Goal: Transaction & Acquisition: Purchase product/service

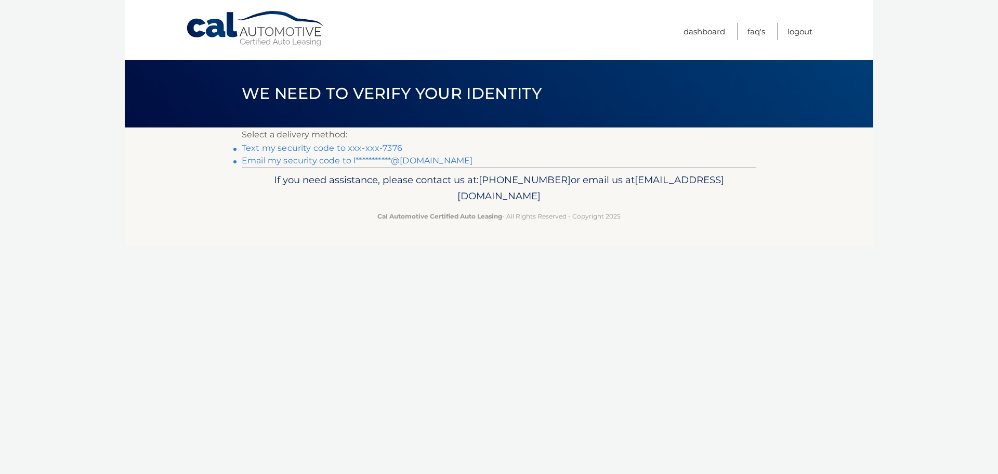
click at [370, 149] on link "Text my security code to xxx-xxx-7376" at bounding box center [322, 148] width 161 height 10
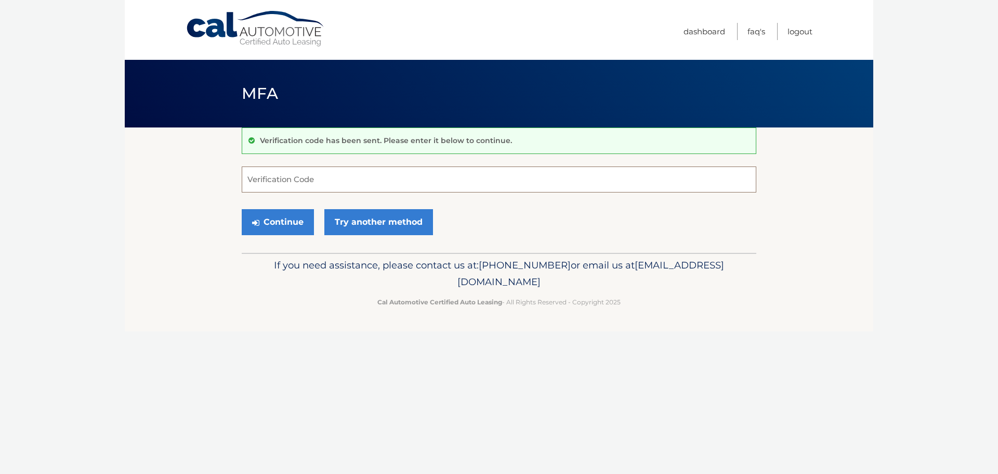
click at [329, 182] on input "Verification Code" at bounding box center [499, 179] width 515 height 26
type input "282574"
click at [300, 222] on button "Continue" at bounding box center [278, 222] width 72 height 26
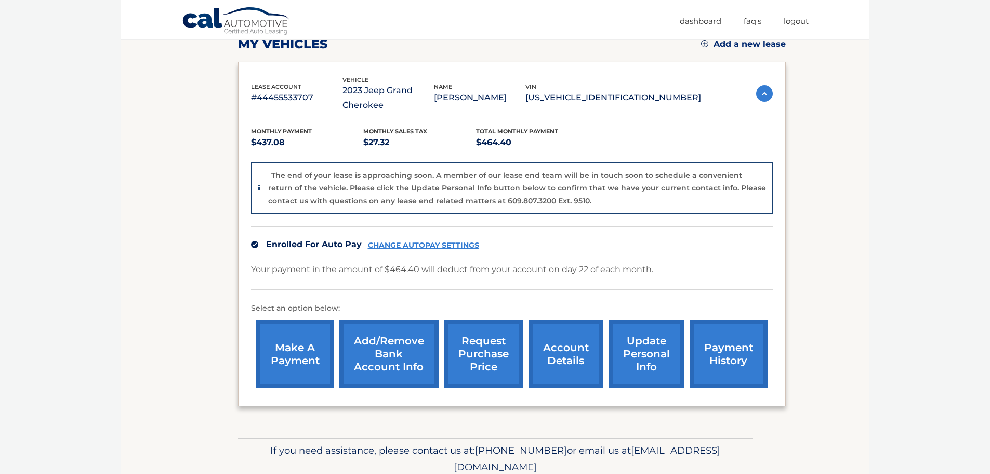
scroll to position [156, 0]
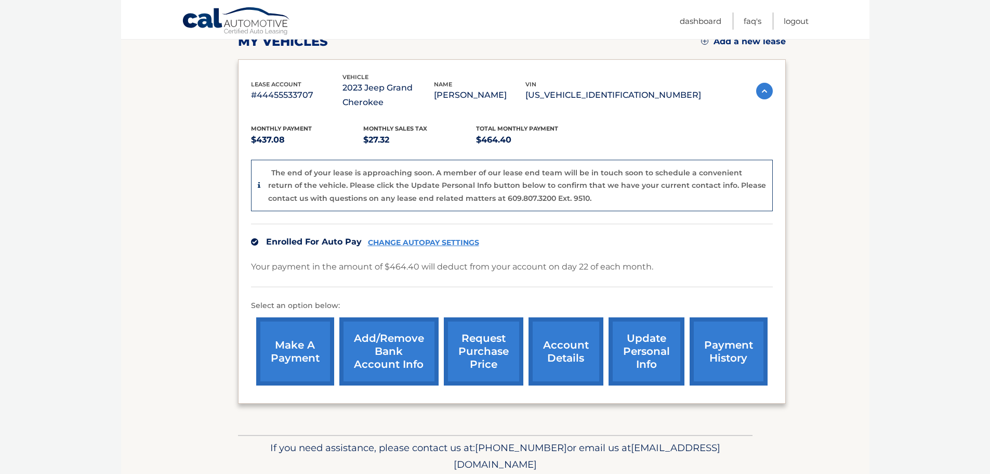
click at [306, 346] on link "make a payment" at bounding box center [295, 351] width 78 height 68
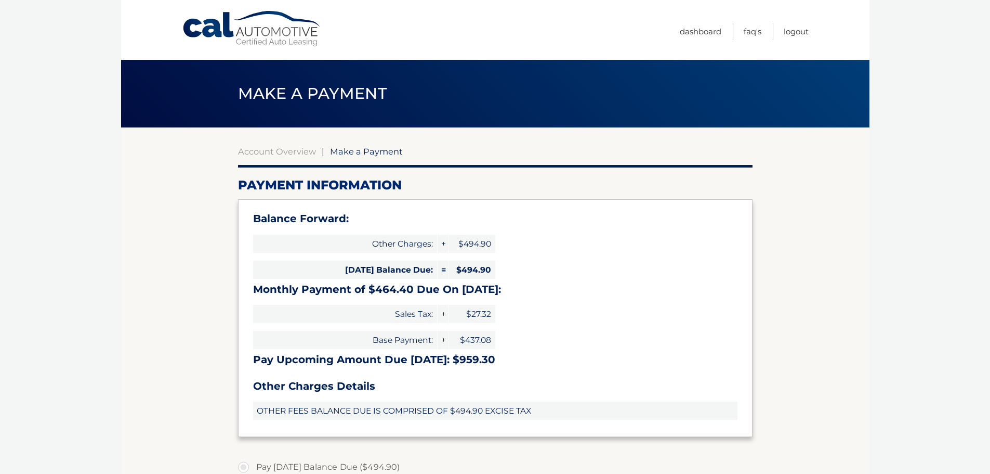
select select "ZTJjZWI3OTEtYTcyNC00NWNlLTllNDgtYmE1YzBhZTFiZmI4"
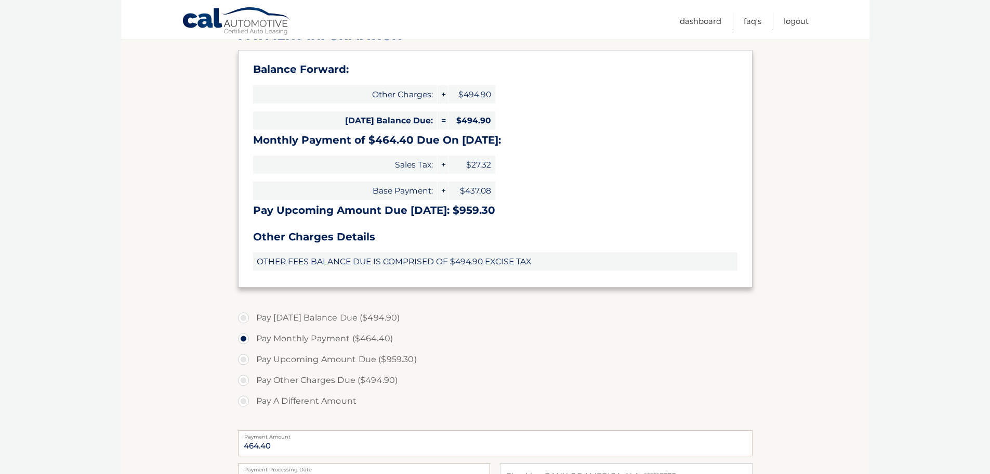
scroll to position [208, 0]
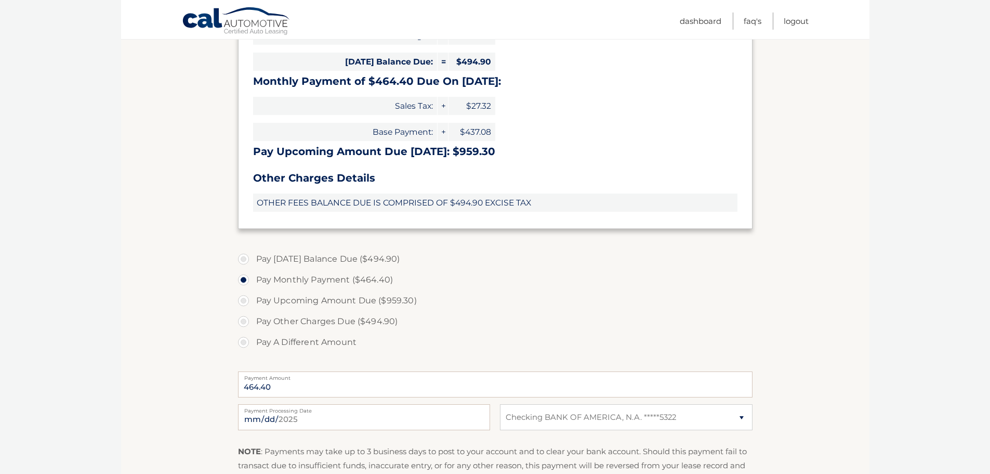
click at [244, 260] on label "Pay [DATE] Balance Due ($494.90)" at bounding box center [495, 258] width 515 height 21
click at [244, 260] on input "Pay [DATE] Balance Due ($494.90)" at bounding box center [247, 256] width 10 height 17
radio input "true"
type input "494.90"
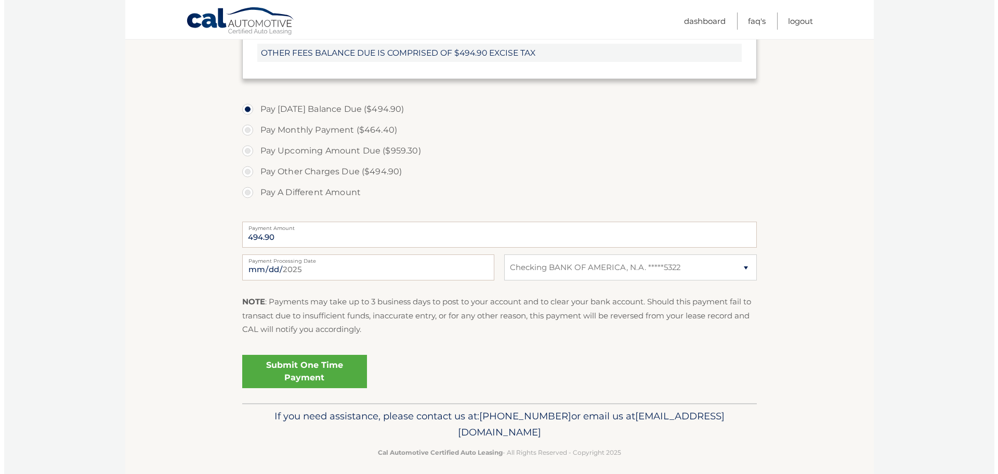
scroll to position [366, 0]
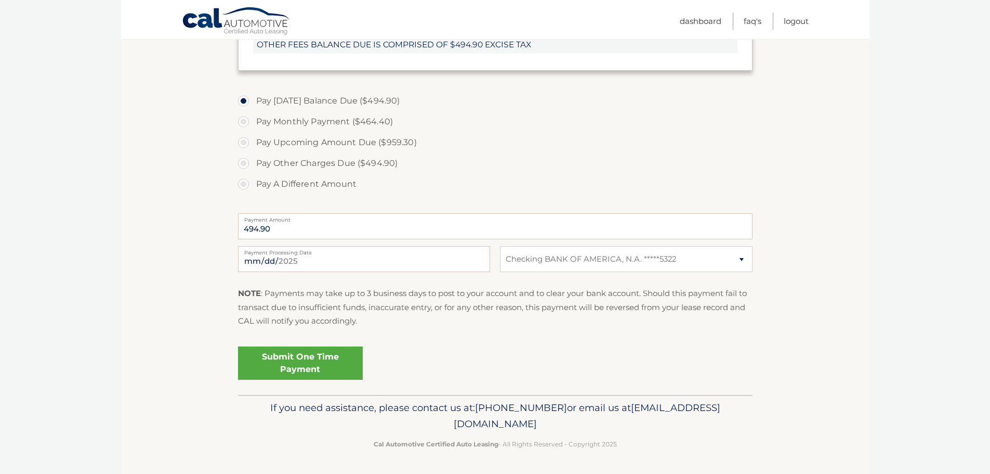
click at [340, 357] on link "Submit One Time Payment" at bounding box center [300, 362] width 125 height 33
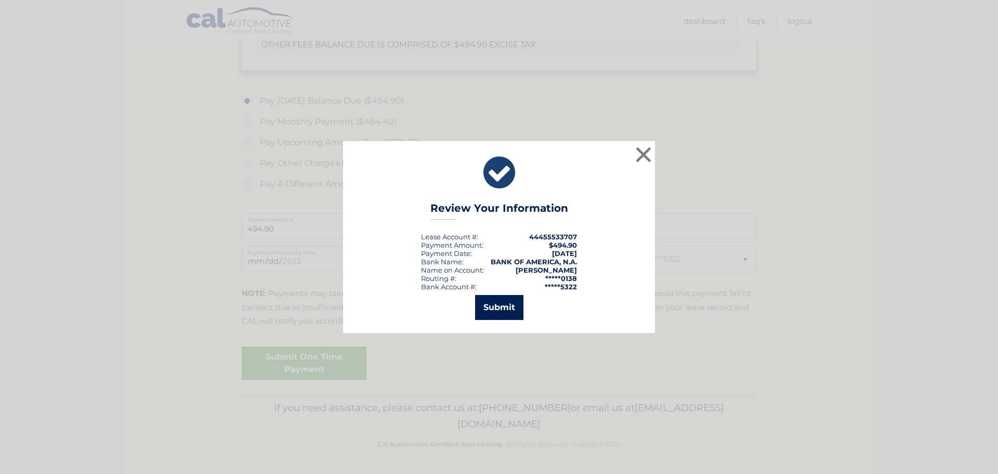
click at [502, 310] on button "Submit" at bounding box center [499, 307] width 48 height 25
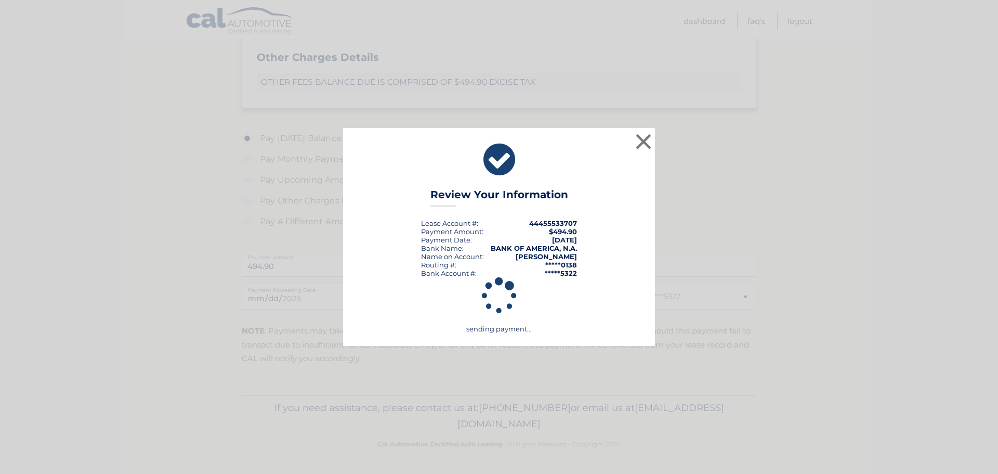
scroll to position [329, 0]
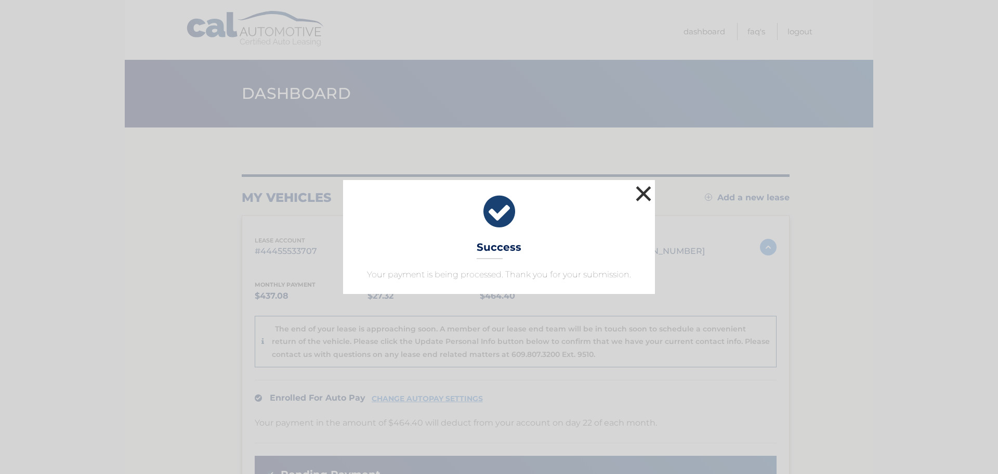
click at [645, 192] on button "×" at bounding box center [643, 193] width 21 height 21
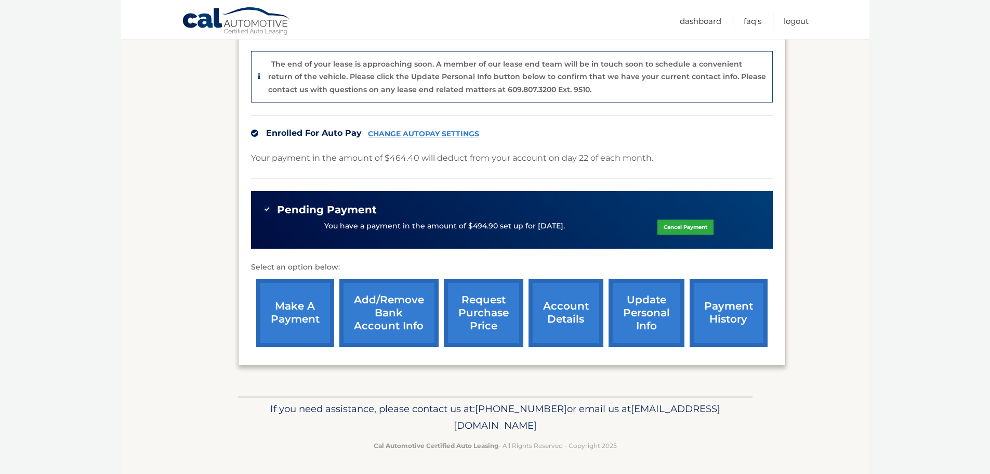
scroll to position [266, 0]
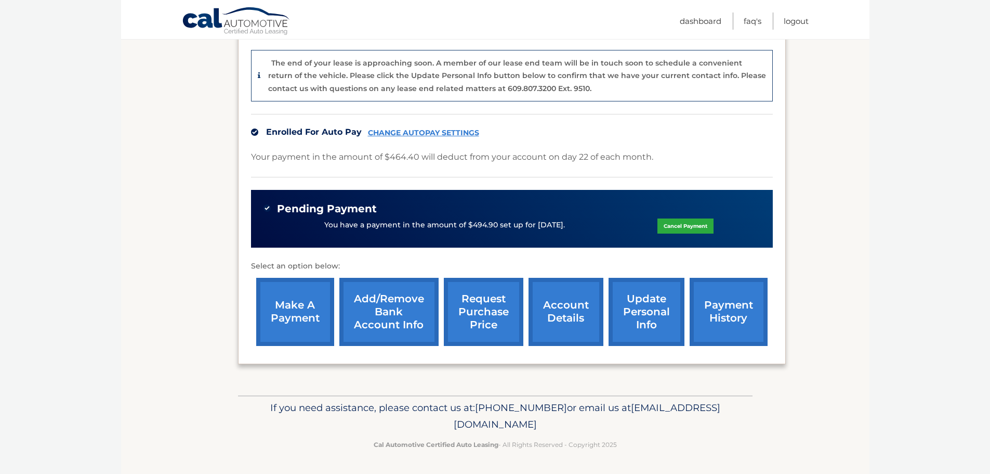
click at [311, 307] on link "make a payment" at bounding box center [295, 312] width 78 height 68
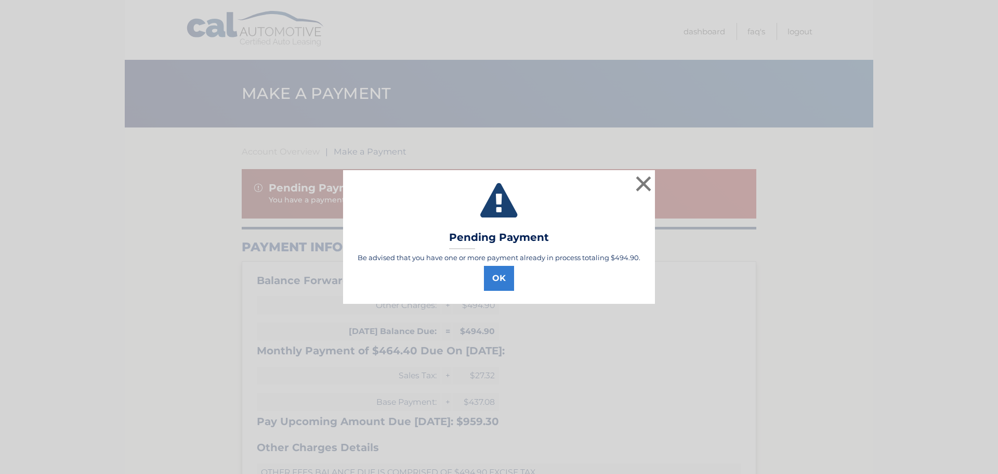
select select "ZTJjZWI3OTEtYTcyNC00NWNlLTllNDgtYmE1YzBhZTFiZmI4"
click at [502, 283] on button "OK" at bounding box center [499, 278] width 30 height 25
